Goal: Information Seeking & Learning: Learn about a topic

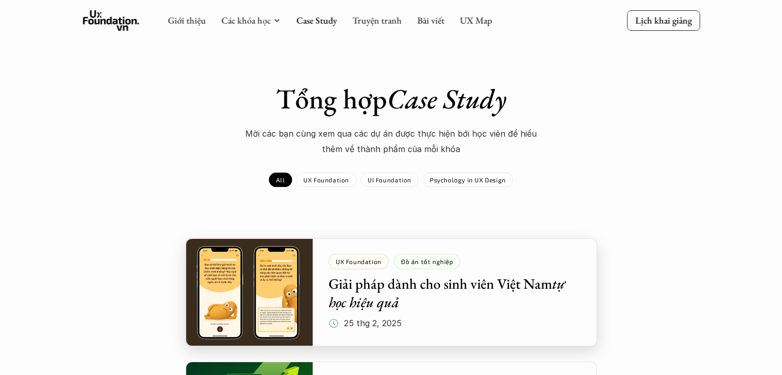
click at [264, 332] on div at bounding box center [391, 292] width 411 height 108
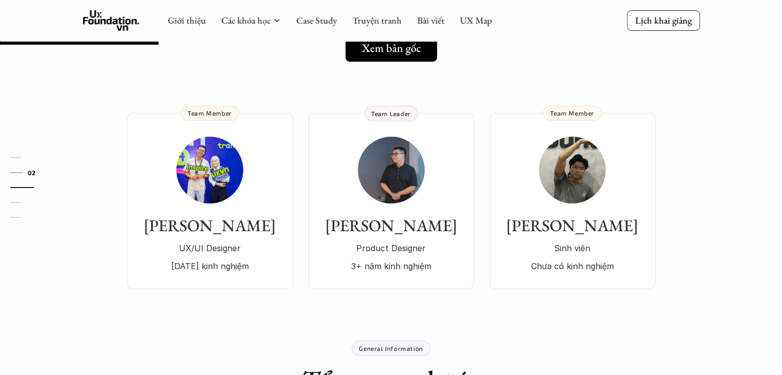
scroll to position [173, 0]
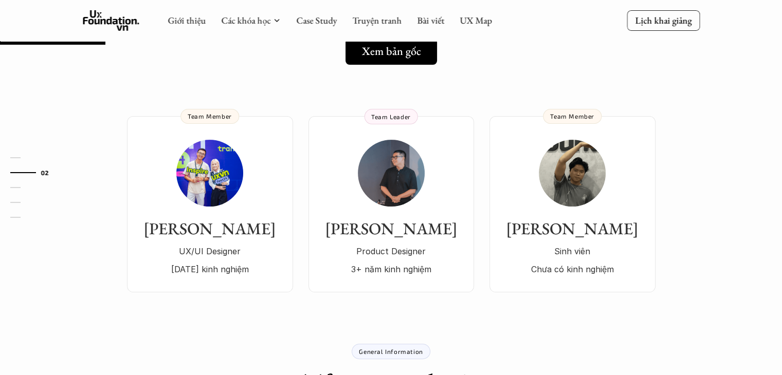
click at [358, 57] on h5 "Xem bản gốc" at bounding box center [387, 51] width 59 height 13
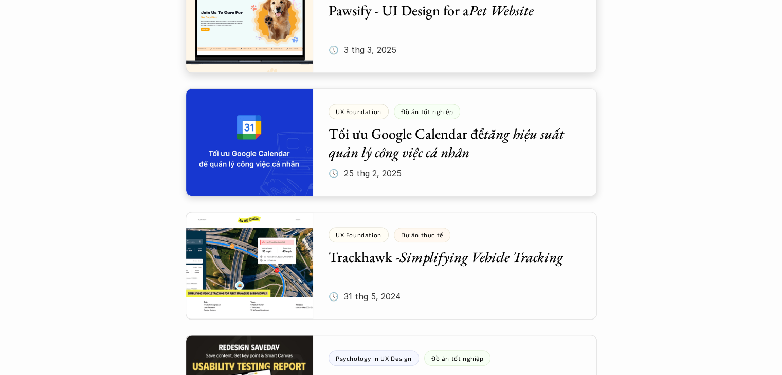
scroll to position [645, 0]
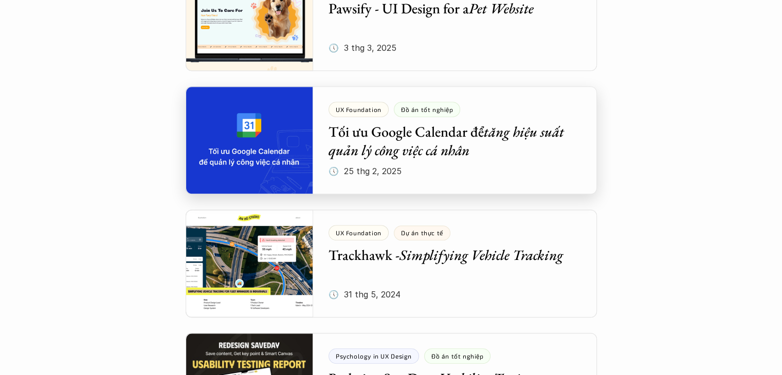
click at [262, 148] on div at bounding box center [391, 140] width 411 height 108
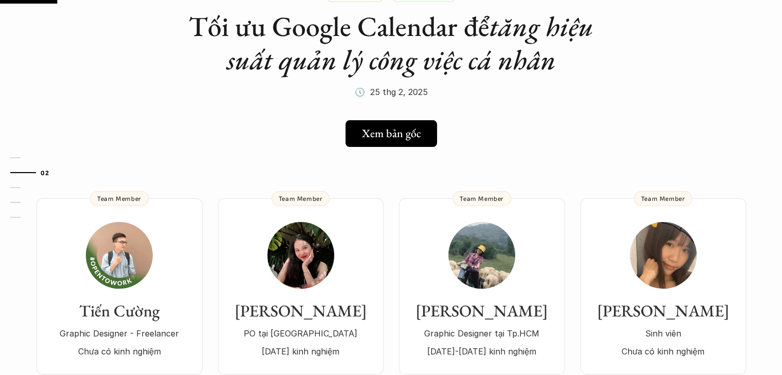
scroll to position [121, 0]
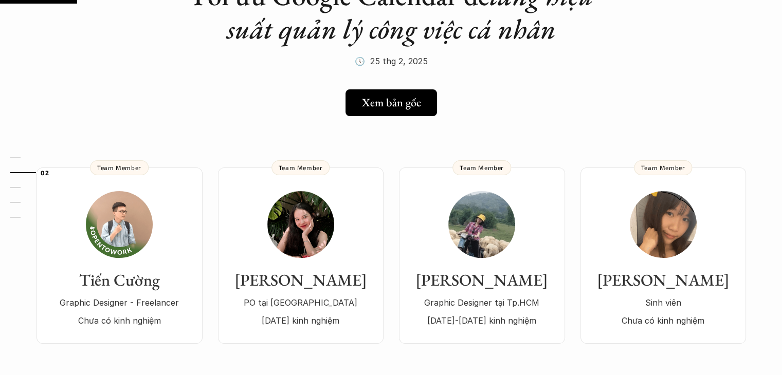
click at [369, 112] on link "Xem bản gốc" at bounding box center [390, 102] width 99 height 27
